Goal: Task Accomplishment & Management: Manage account settings

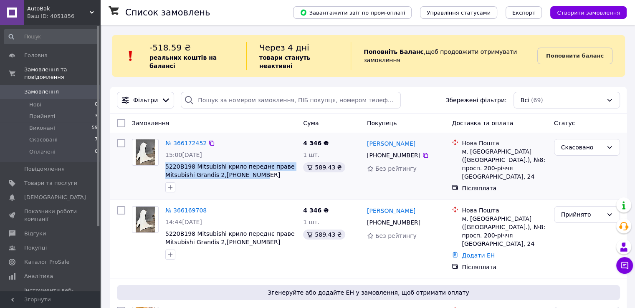
drag, startPoint x: 262, startPoint y: 169, endPoint x: 165, endPoint y: 157, distance: 97.5
click at [165, 157] on div "№ 366172452 15:00, 11.10.2025 5220B198 Mitsubishi крило переднє праве Mitsubish…" at bounding box center [231, 166] width 138 height 60
copy span "5220B198 Mitsubishi крило переднє праве Mitsubishi Grandis 2,[PHONE_NUMBER][DAT…"
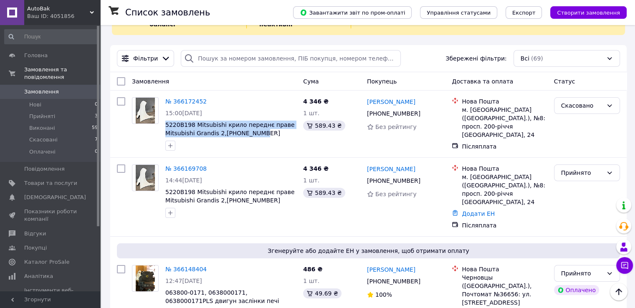
scroll to position [125, 0]
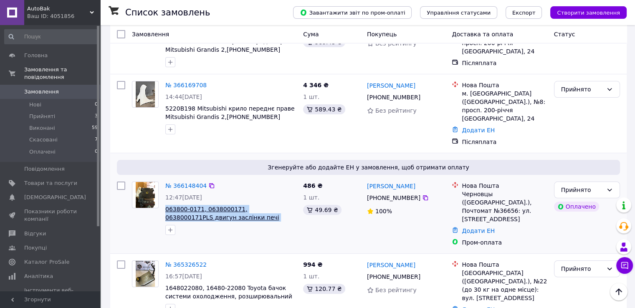
drag, startPoint x: 290, startPoint y: 210, endPoint x: 165, endPoint y: 201, distance: 125.5
click at [165, 205] on span "063800-0171, 0638000171, 0638000171PLS двигун заслінки печі Toyota Corolla 1.6 …" at bounding box center [230, 213] width 131 height 17
copy span "063800-0171, 0638000171, 0638000171PLS двигун заслінки печі Toyota Corolla 1.6 …"
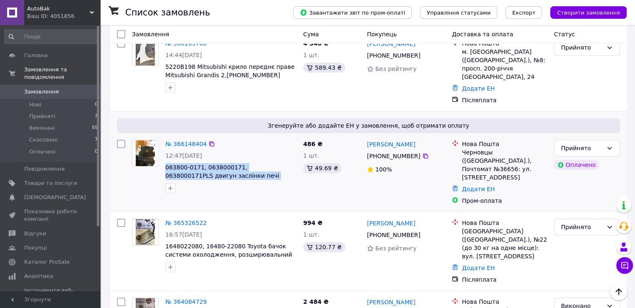
scroll to position [250, 0]
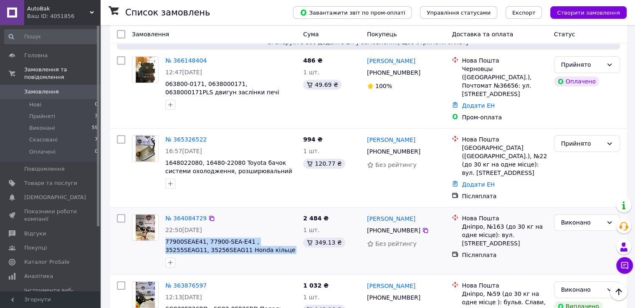
drag, startPoint x: 288, startPoint y: 231, endPoint x: 164, endPoint y: 216, distance: 125.2
click at [164, 216] on div "№ 364084729 22:50, 28.09.2025 77900SEAE41, 77900-SEA-E41 , 35255SEAG11, 35256SE…" at bounding box center [231, 241] width 138 height 60
copy div "77900SEAE41, 77900-SEA-E41 , 35255SEAG11, 35256SEAG11 Honda кільце контактне, ш…"
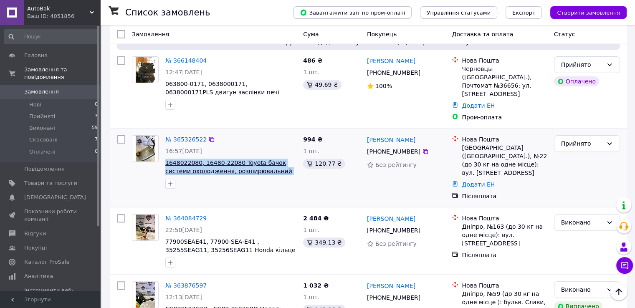
drag, startPoint x: 293, startPoint y: 157, endPoint x: 165, endPoint y: 149, distance: 128.3
click at [165, 159] on span "1648022080, 16480-22080 Toyota бачок системи охолодження, розширювальний Toyota…" at bounding box center [230, 167] width 131 height 17
copy span "1648022080, 16480-22080 Toyota бачок системи охолодження, розширювальний Toyota…"
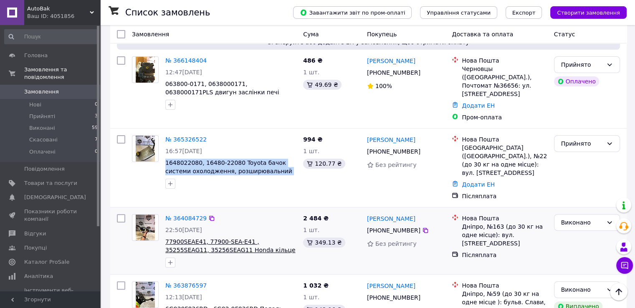
scroll to position [334, 0]
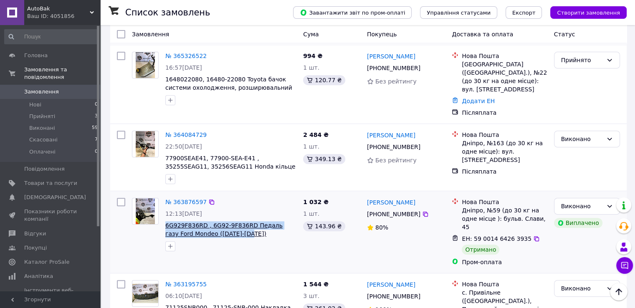
drag, startPoint x: 229, startPoint y: 211, endPoint x: 165, endPoint y: 199, distance: 65.4
click at [165, 221] on span "6G929F836RD , 6G92-9F836RD Педаль газу Ford Mondeo ([DATE]-[DATE])" at bounding box center [230, 229] width 131 height 17
copy span "6G929F836RD , 6G92-9F836RD Педаль газу Ford Mondeo ([DATE]-[DATE])"
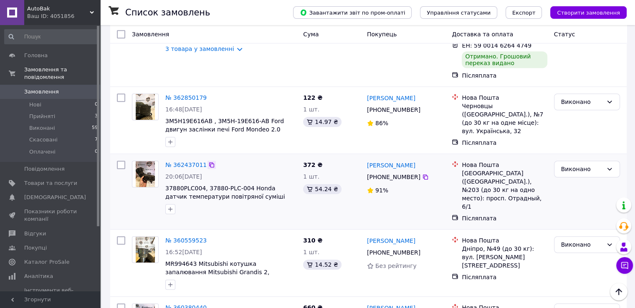
scroll to position [501, 0]
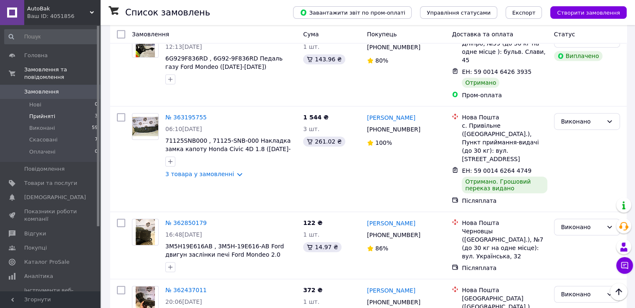
click at [80, 111] on li "Прийняті 3" at bounding box center [51, 117] width 103 height 12
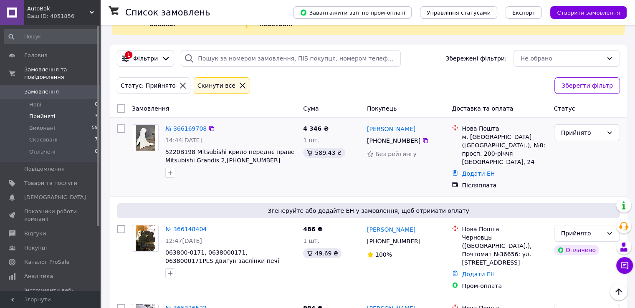
scroll to position [83, 0]
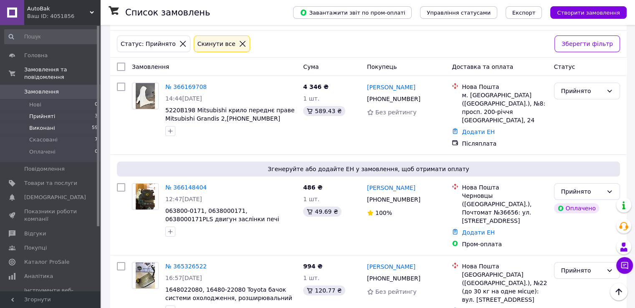
click at [73, 122] on li "Виконані 59" at bounding box center [51, 128] width 103 height 12
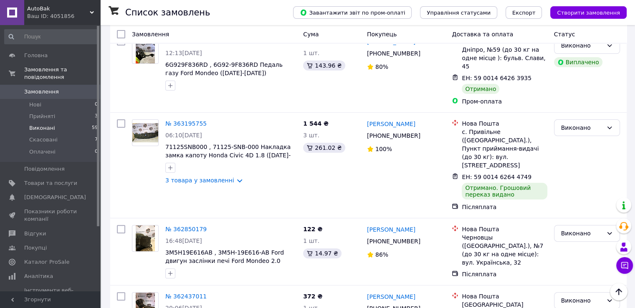
scroll to position [202, 0]
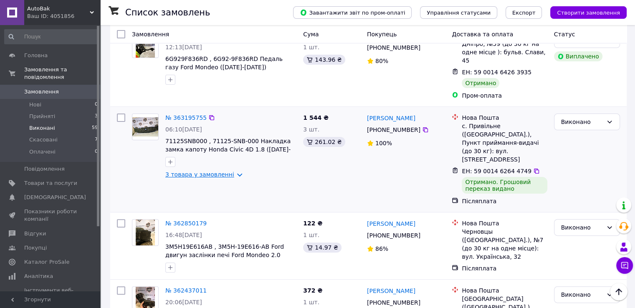
click at [229, 171] on link "3 товара у замовленні" at bounding box center [199, 174] width 69 height 7
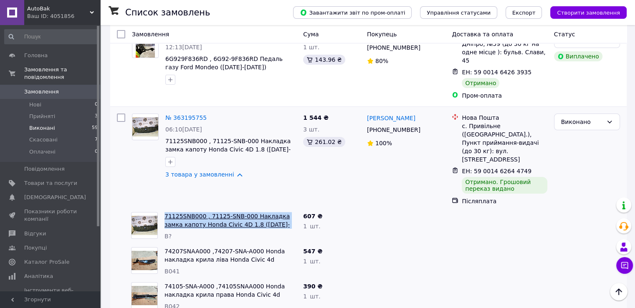
drag, startPoint x: 274, startPoint y: 192, endPoint x: 165, endPoint y: 184, distance: 108.8
click at [165, 212] on span "71125SNB000 , 71125-SNB-000 Накладка замка капоту Honda Civic 4D 1.8 ([DATE]-[D…" at bounding box center [230, 220] width 132 height 17
copy link "71125SNB000 , 71125-SNB-000 Накладка замка капоту Honda Civic 4D 1.8 ([DATE]-[D…"
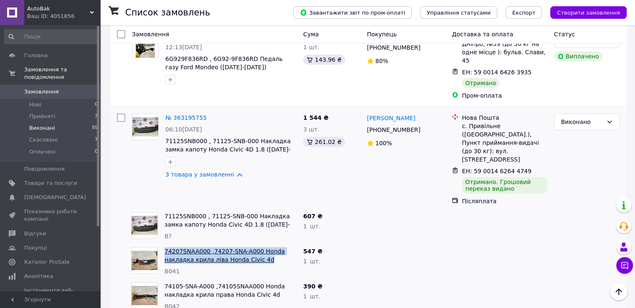
drag, startPoint x: 267, startPoint y: 229, endPoint x: 166, endPoint y: 219, distance: 101.8
click at [166, 247] on span "74207SNAA000 ,74207-SNA-A000 Honda накладка крила ліва Honda Civic 4d" at bounding box center [230, 255] width 132 height 17
copy link "74207SNAA000 ,74207-SNA-A000 Honda накладка крила ліва Honda Civic 4d"
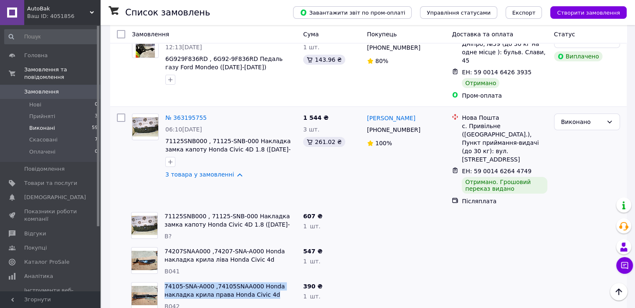
drag, startPoint x: 270, startPoint y: 261, endPoint x: 163, endPoint y: 256, distance: 107.3
click at [163, 279] on div "74105-SNA-A000 ,74105SNAA000 Honda накладка крила права Honda Civic 4d B042" at bounding box center [230, 296] width 139 height 35
copy link "74105-SNA-A000 ,74105SNAA000 Honda накладка крила права Honda Civic 4d"
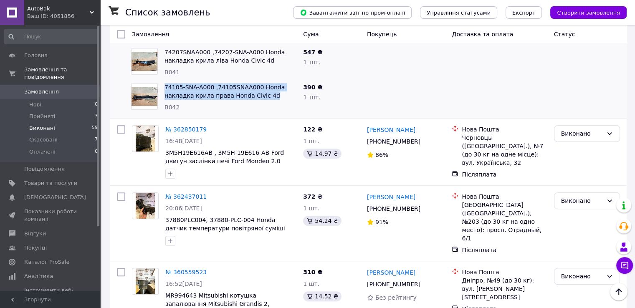
scroll to position [397, 0]
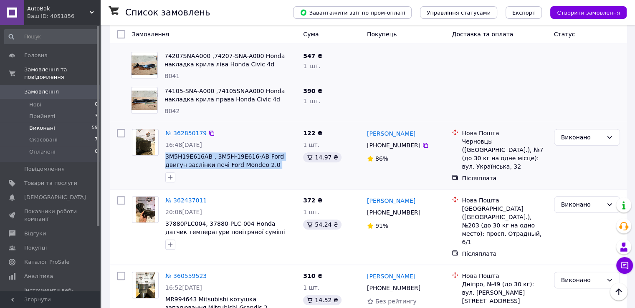
drag, startPoint x: 292, startPoint y: 134, endPoint x: 164, endPoint y: 126, distance: 127.5
click at [164, 126] on div "№ 362850179 16:48, 20.09.2025 3M5H19E616AB , 3M5H-19E616-AB Ford двигун заслінк…" at bounding box center [231, 156] width 138 height 60
copy span "3M5H19E616AB , 3M5H-19E616-AB Ford двигун заслінки печі Ford Mondeo 2.0 ([DATE]…"
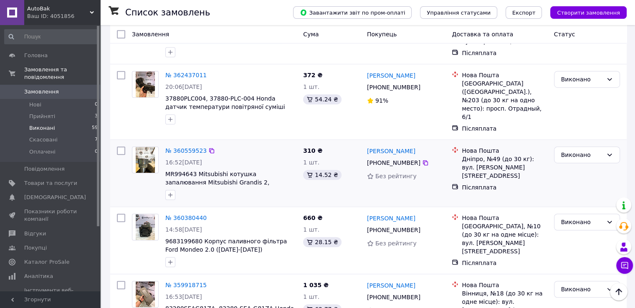
scroll to position [606, 0]
